Goal: Information Seeking & Learning: Understand process/instructions

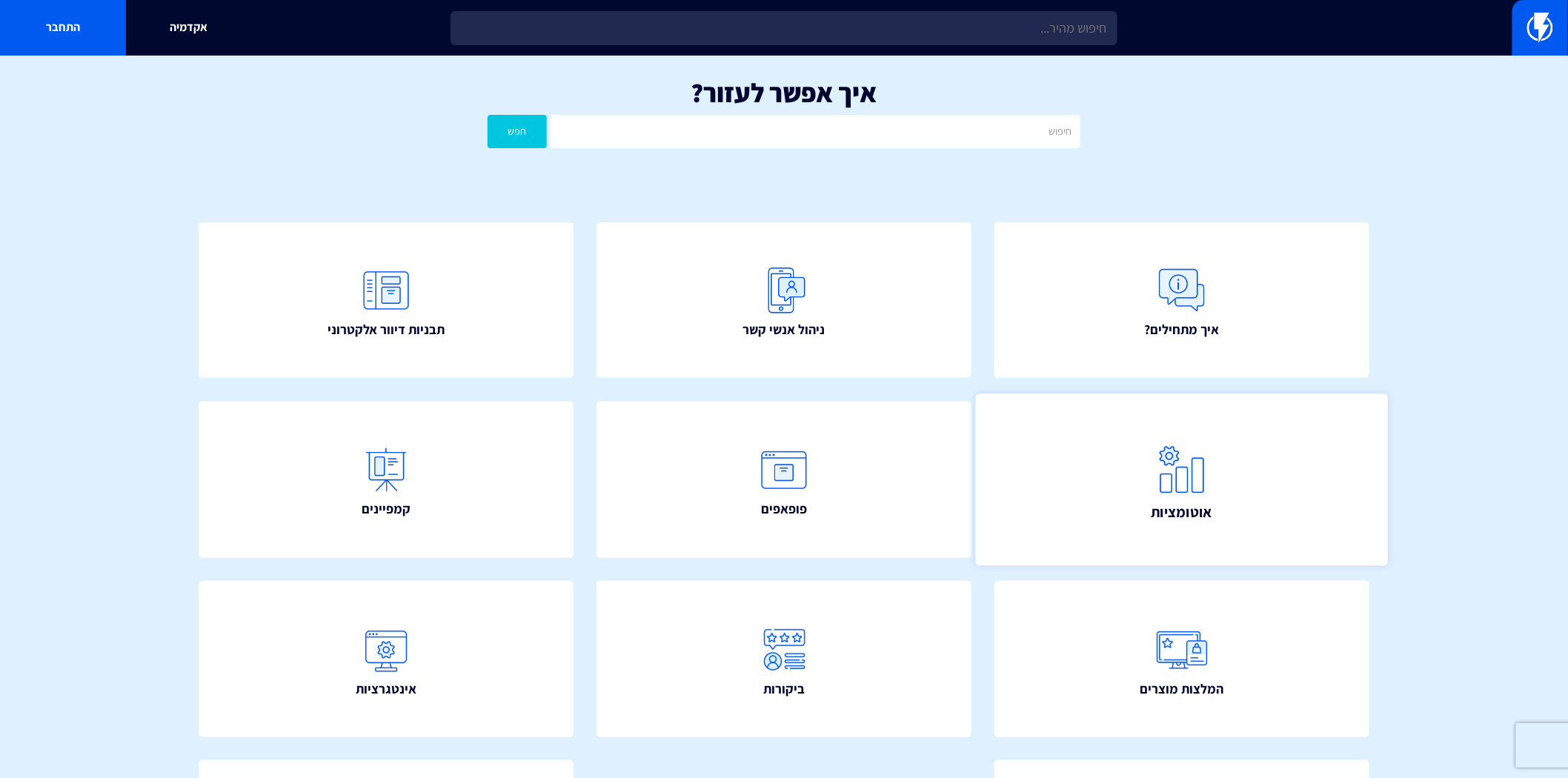
click at [1156, 502] on span "אוטומציות" at bounding box center [1183, 513] width 62 height 21
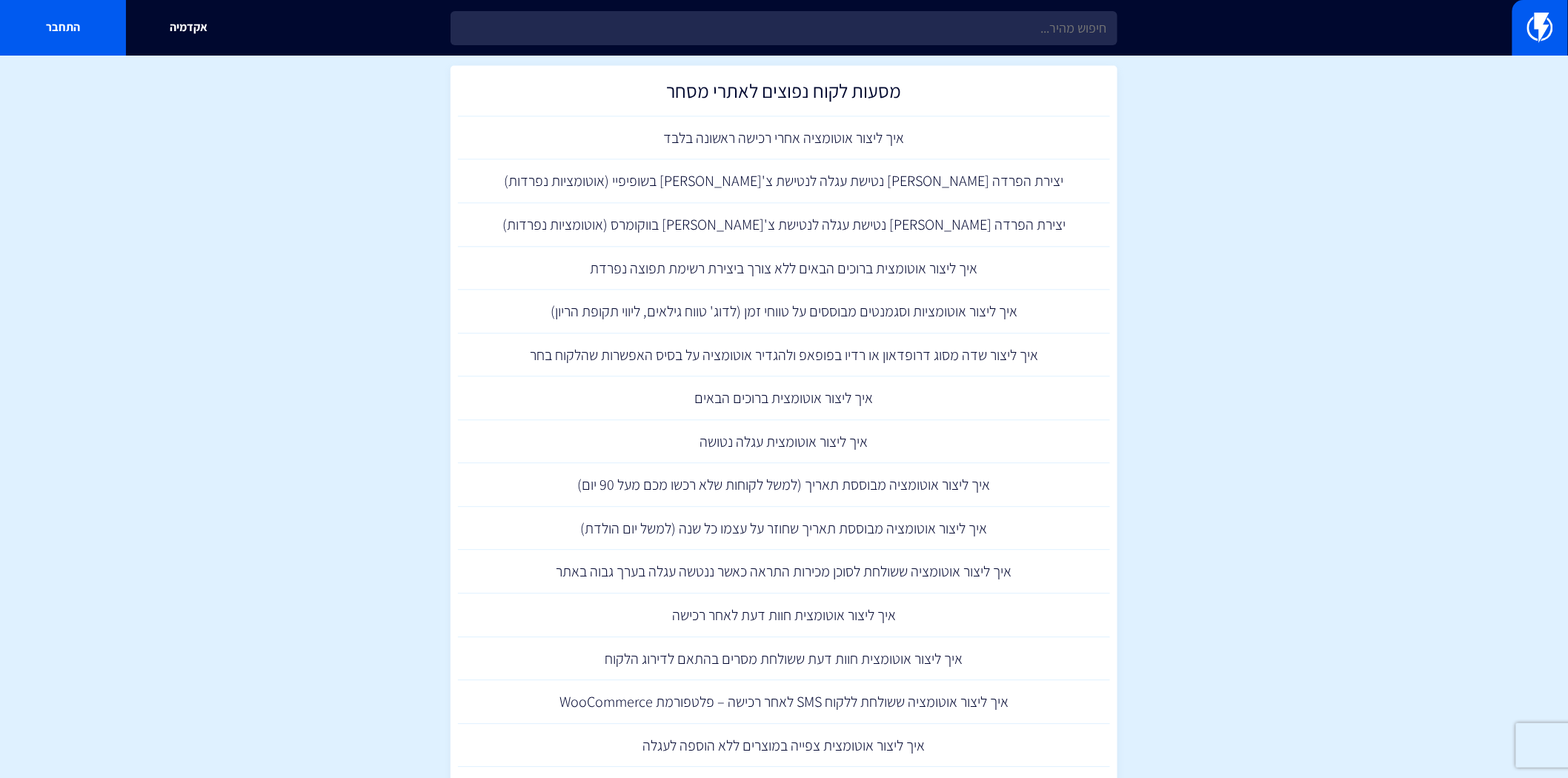
scroll to position [1318, 0]
click at [752, 301] on link "איך ליצור אוטומציות וסגמנטים מבוססים על טווחי זמן (לדוג' טווח גילאים, ליווי תקו…" at bounding box center [784, 308] width 653 height 44
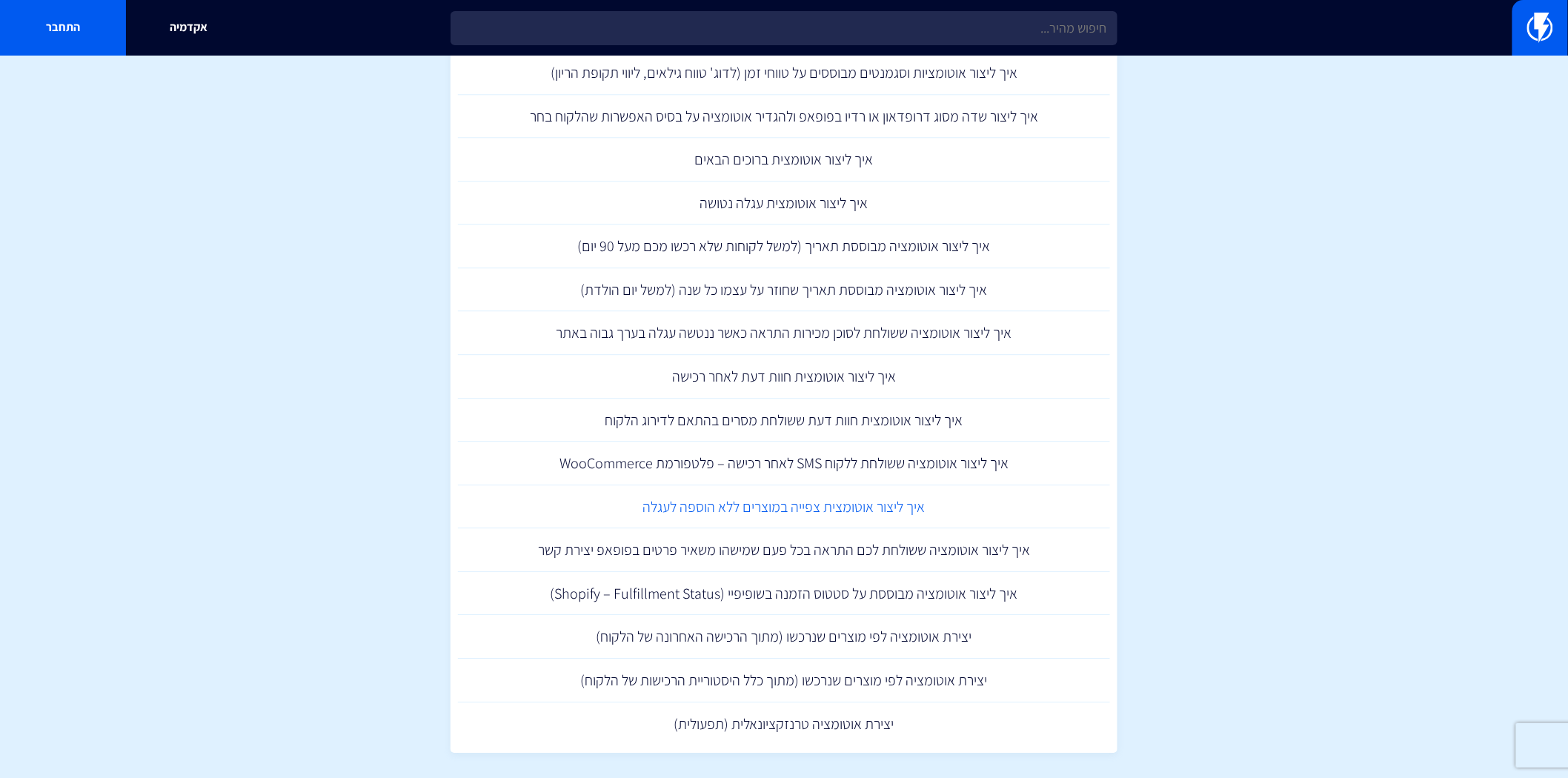
scroll to position [1634, 0]
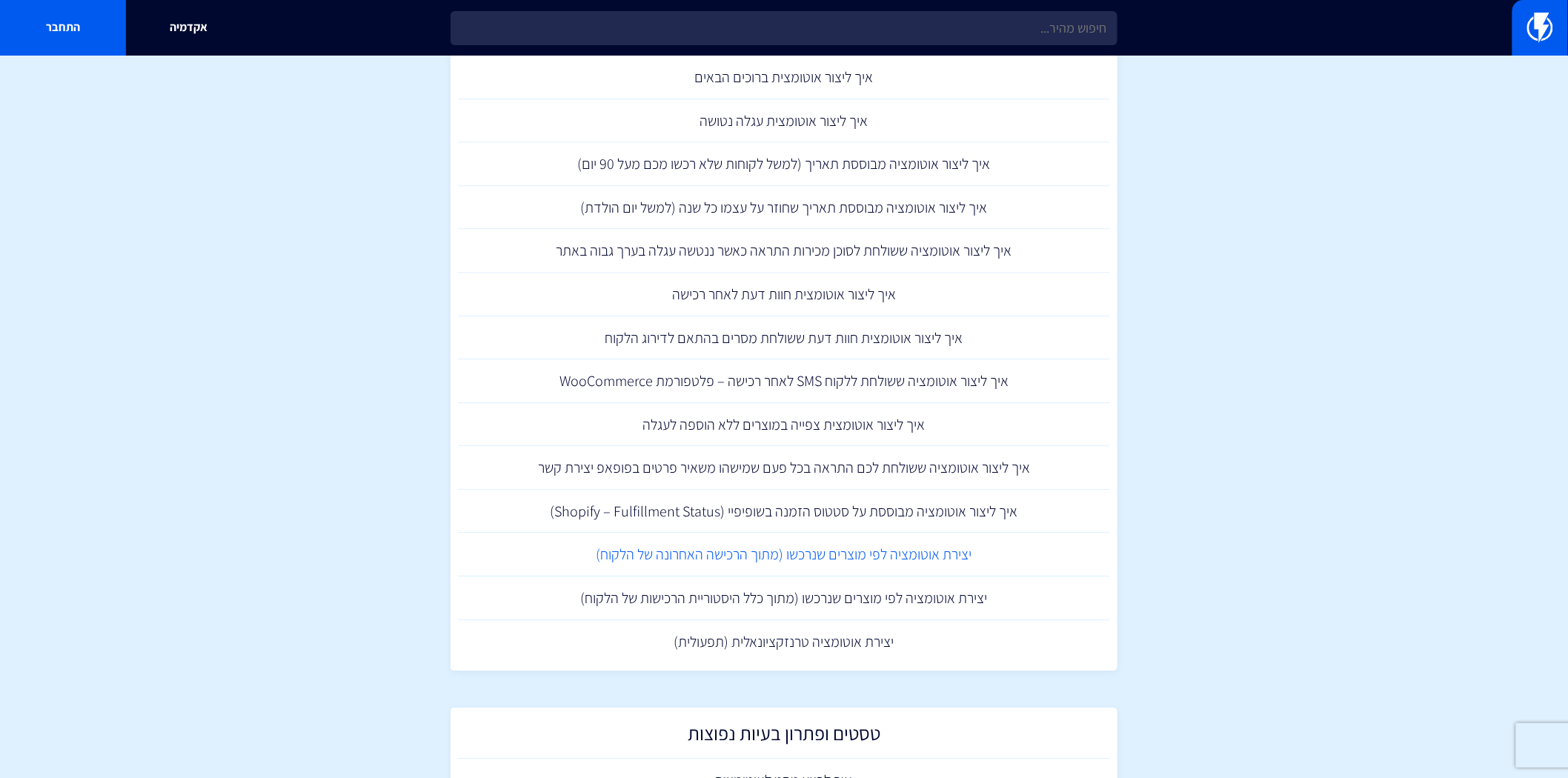
click at [876, 556] on link "יצירת אוטומציה לפי מוצרים שנרכשו (מתוך הרכישה האחרונה של הלקוח)" at bounding box center [784, 554] width 653 height 44
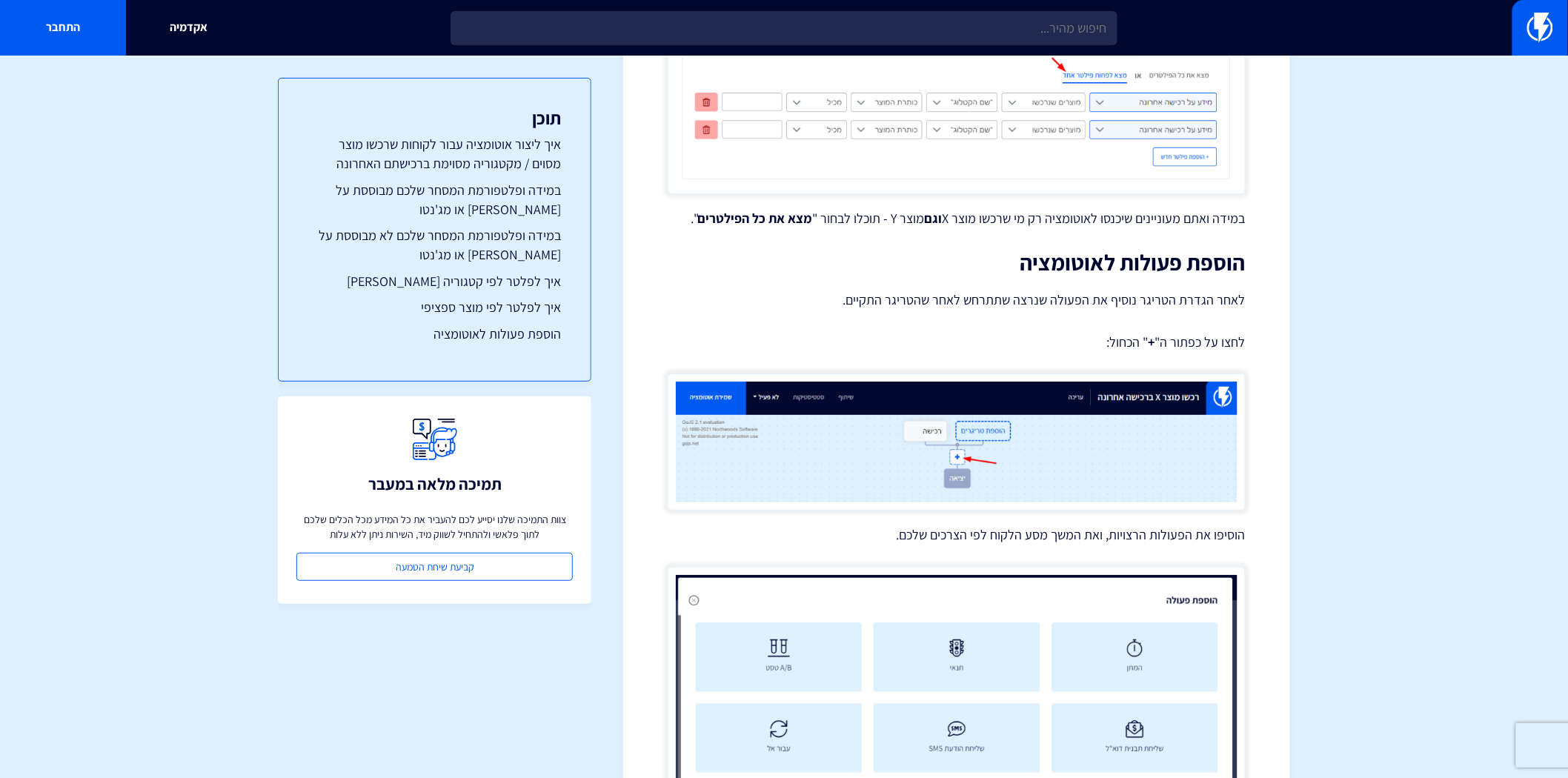
scroll to position [4678, 0]
